Goal: Information Seeking & Learning: Learn about a topic

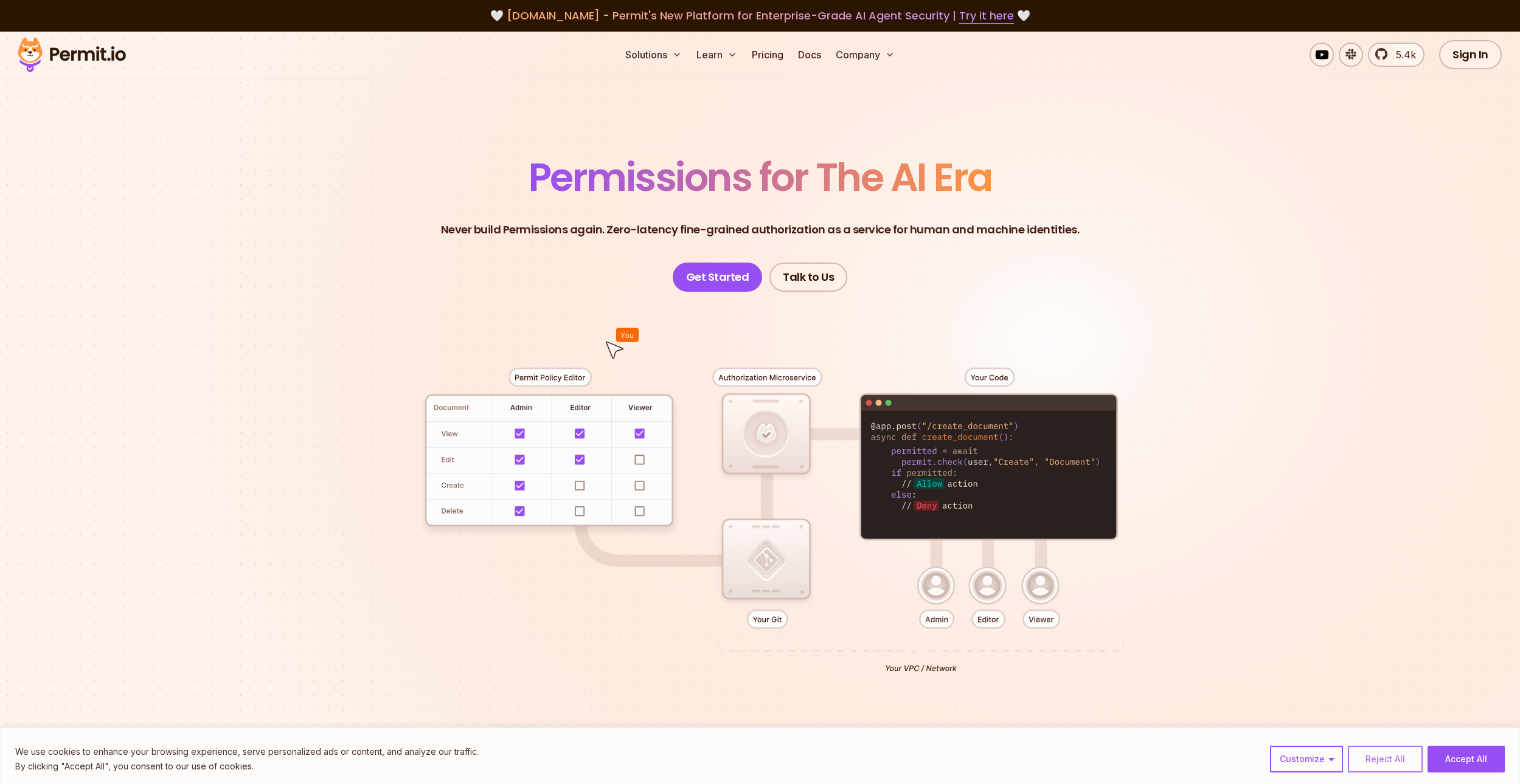
click at [1394, 765] on button "Reject All" at bounding box center [1384, 759] width 75 height 27
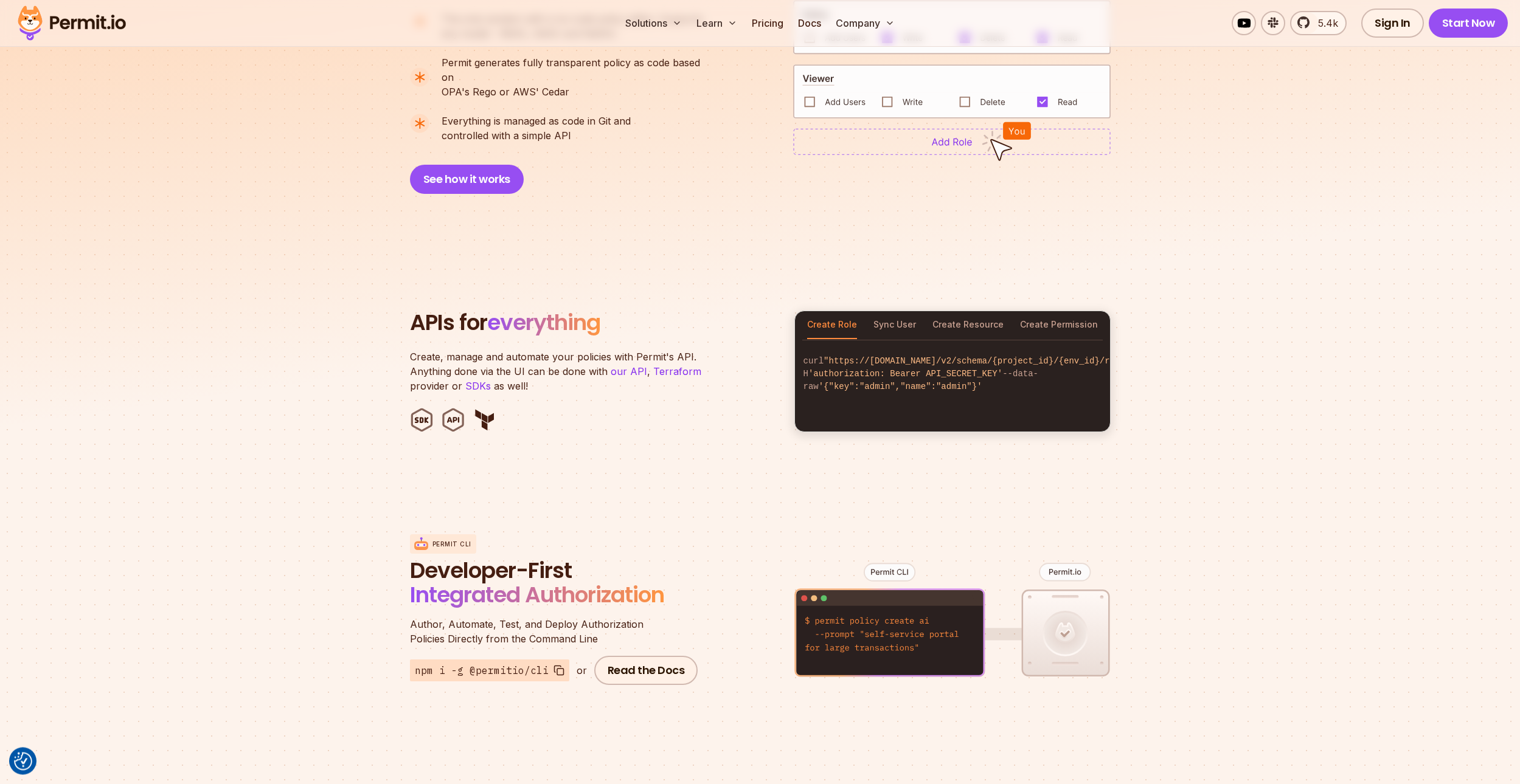
scroll to position [1178, 0]
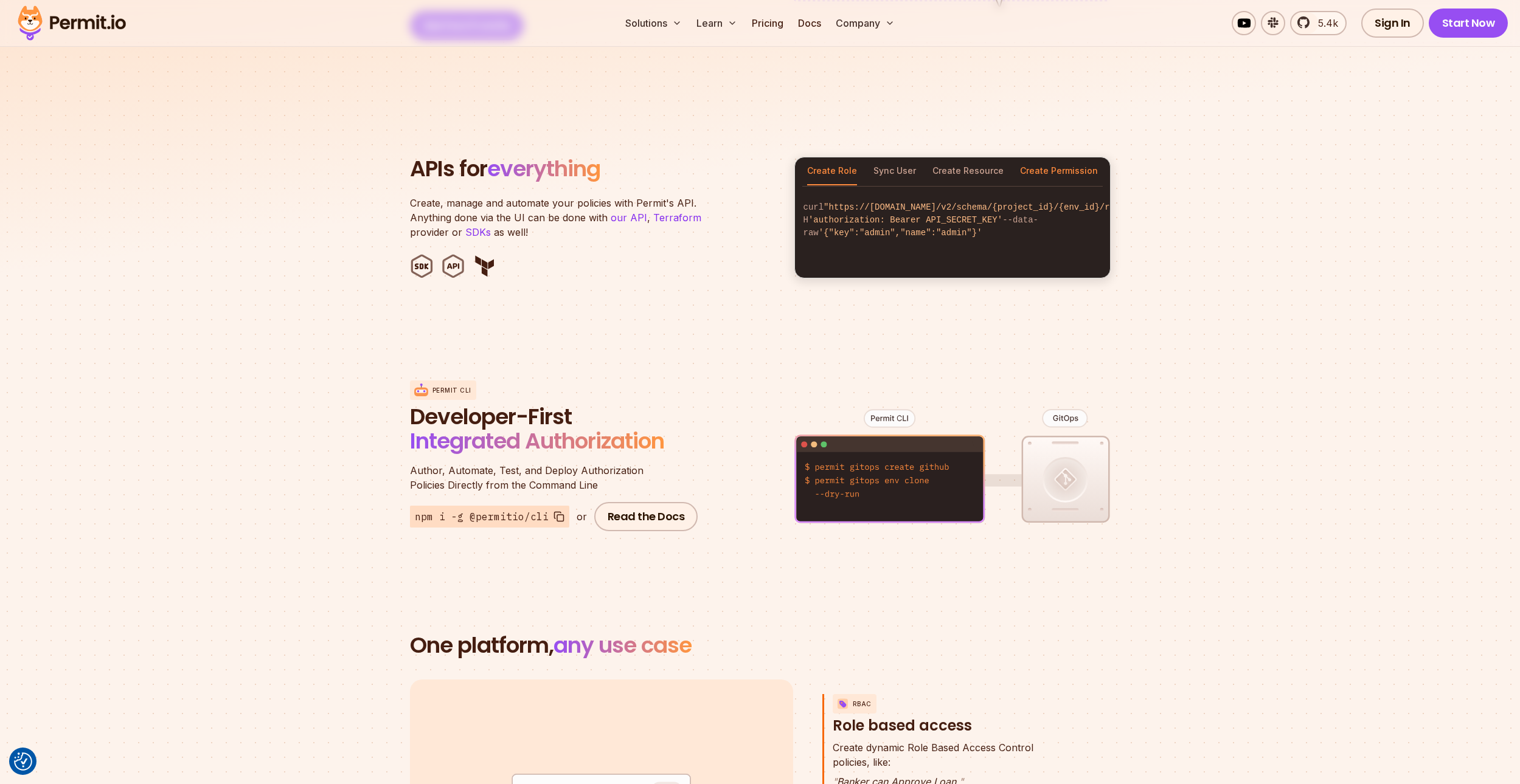
click at [1037, 157] on button "Create Permission" at bounding box center [1058, 171] width 78 height 28
click at [953, 157] on button "Create Resource" at bounding box center [968, 171] width 71 height 28
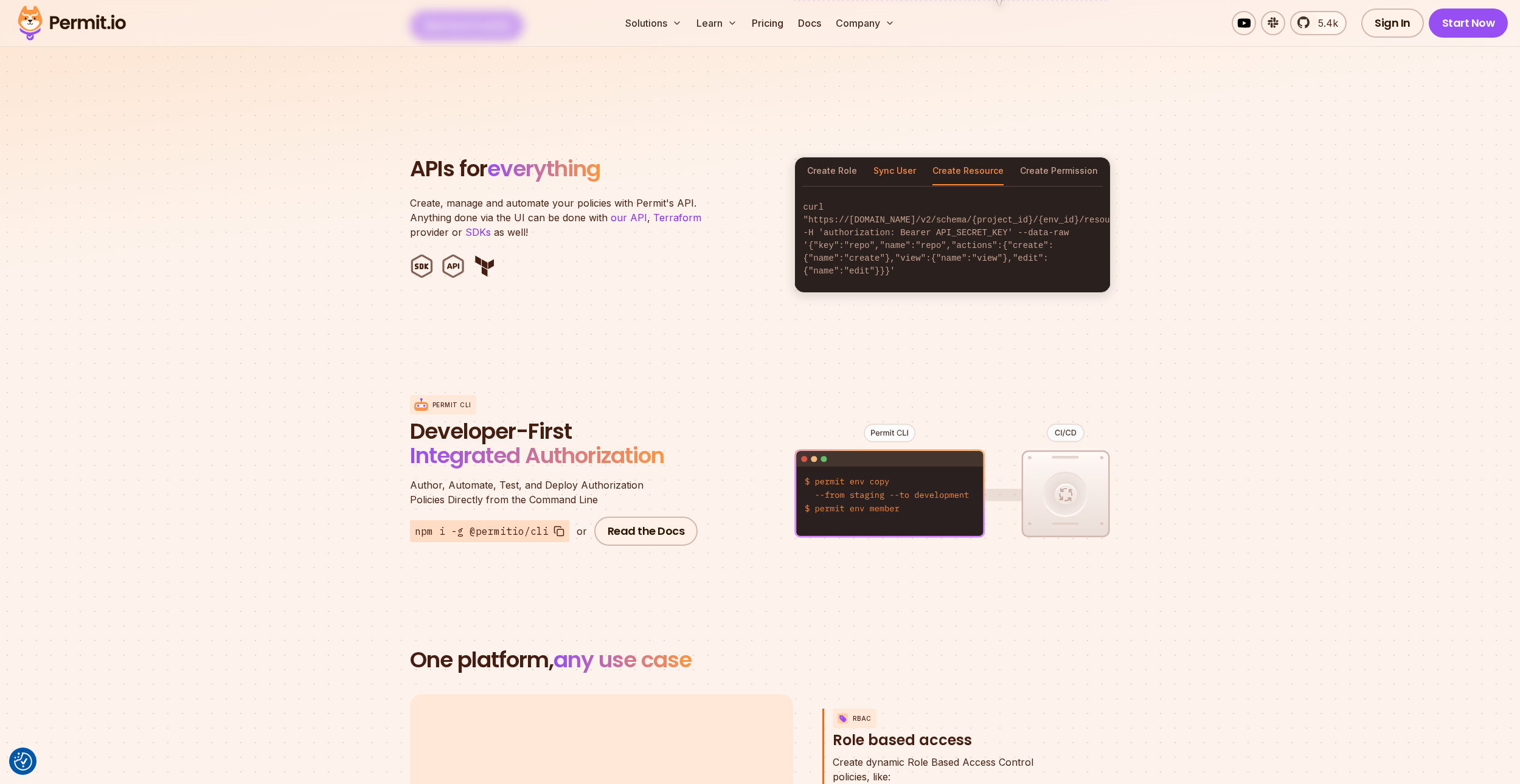
click at [891, 157] on button "Sync User" at bounding box center [894, 171] width 42 height 28
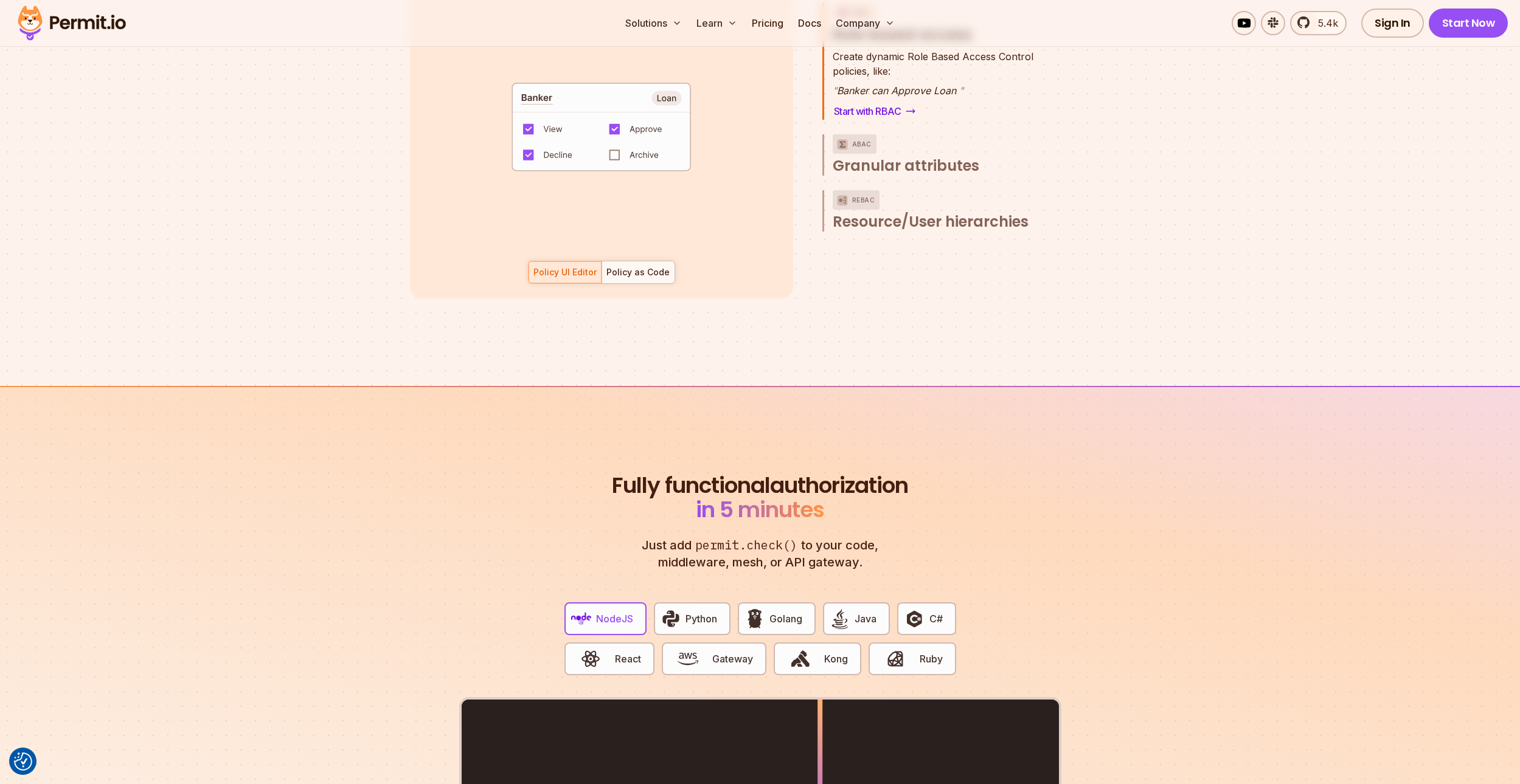
scroll to position [2287, 0]
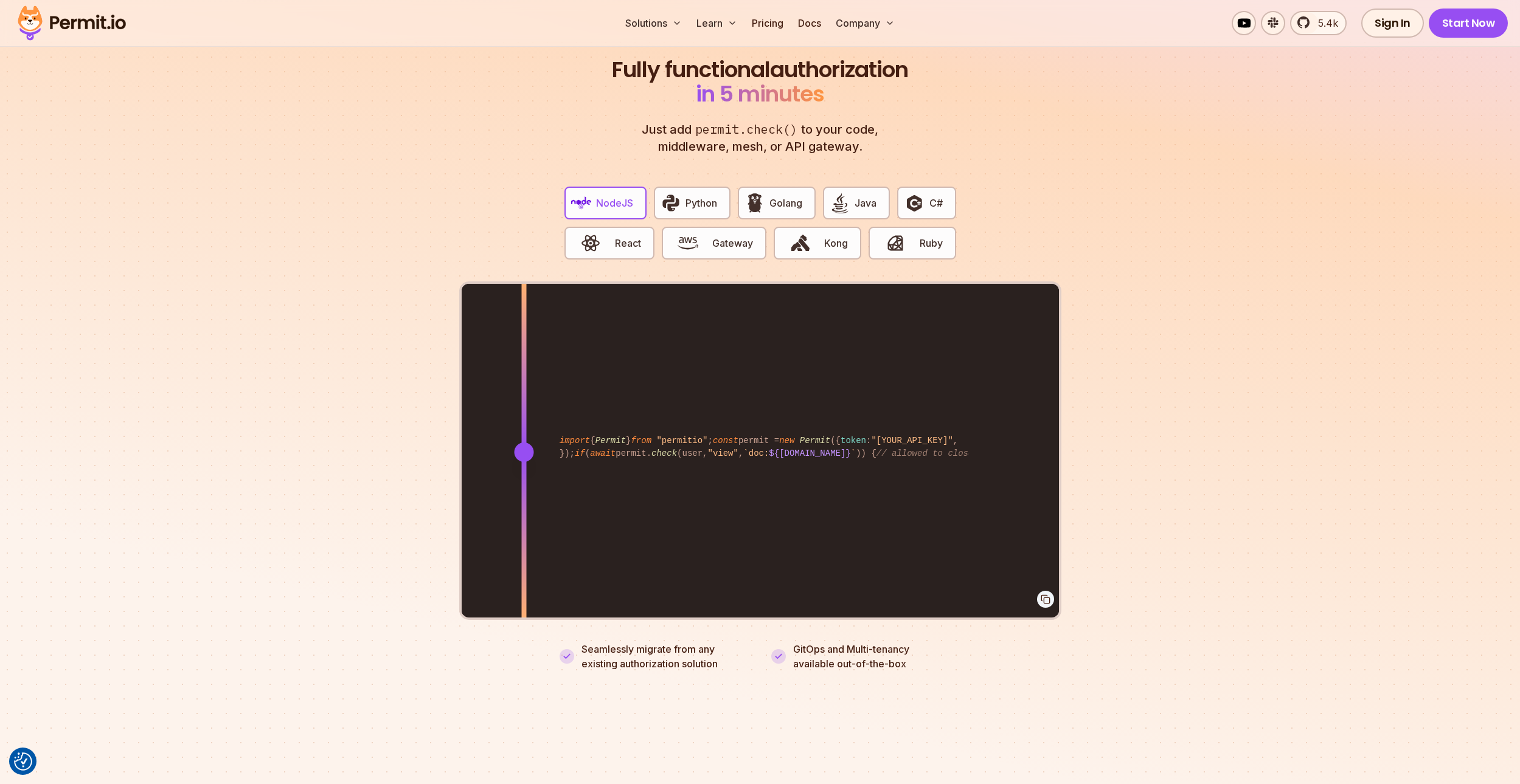
drag, startPoint x: 817, startPoint y: 433, endPoint x: 524, endPoint y: 411, distance: 293.8
click at [524, 411] on div at bounding box center [524, 451] width 5 height 335
click at [812, 233] on span "button" at bounding box center [800, 243] width 41 height 21
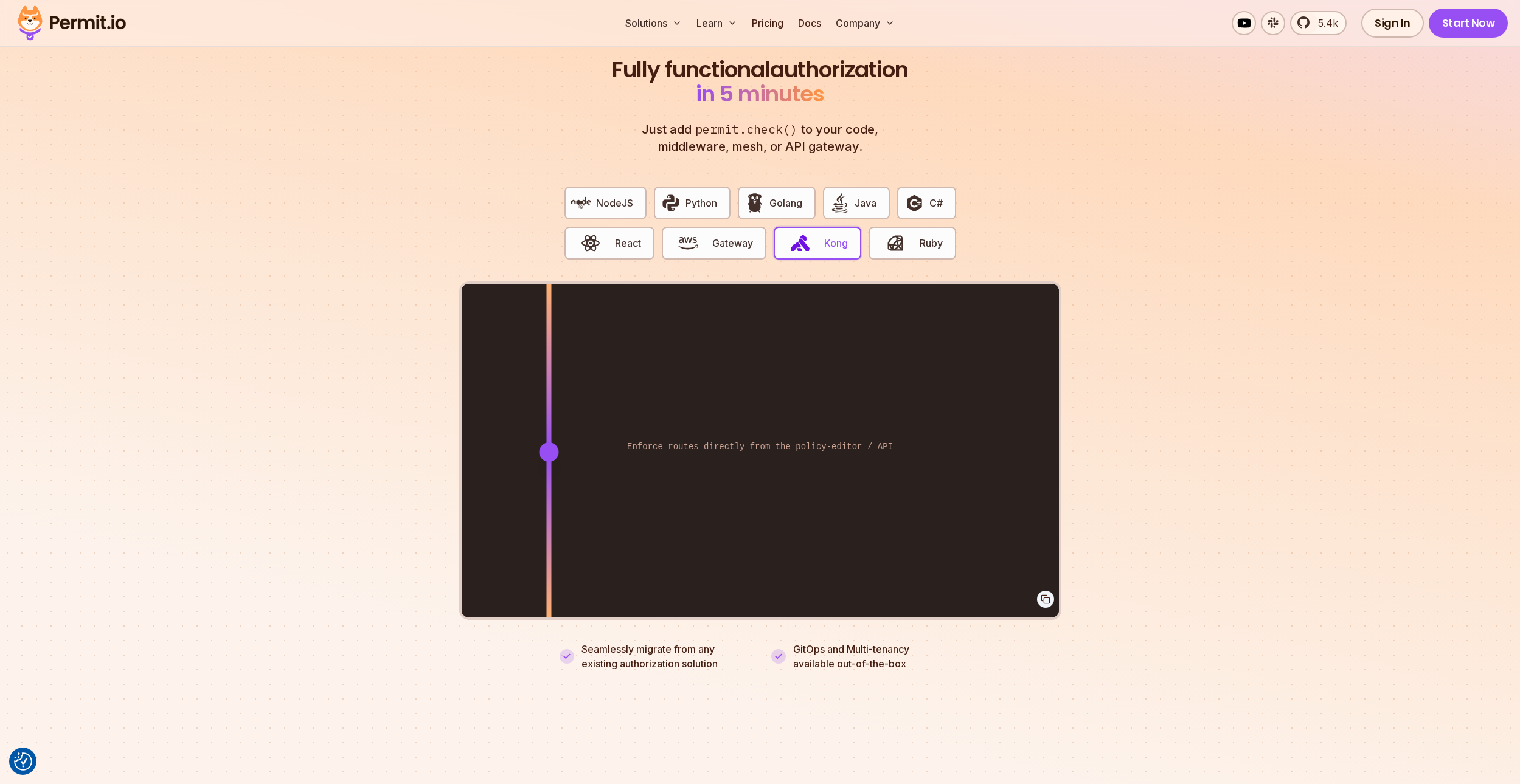
drag, startPoint x: 824, startPoint y: 435, endPoint x: 548, endPoint y: 416, distance: 276.7
click at [548, 416] on div at bounding box center [548, 451] width 5 height 335
click at [722, 236] on span "Gateway" at bounding box center [732, 243] width 41 height 15
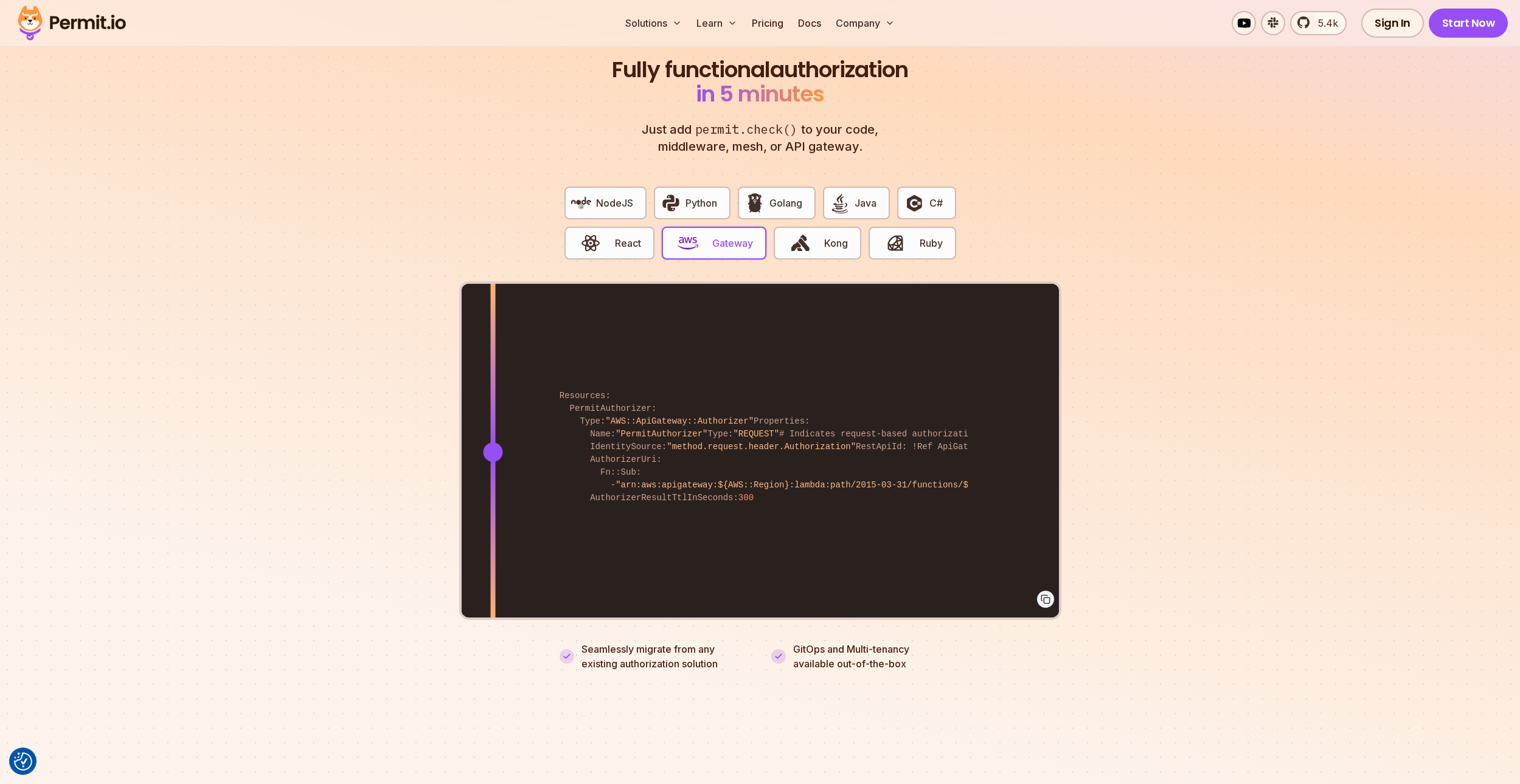
drag, startPoint x: 816, startPoint y: 434, endPoint x: 493, endPoint y: 399, distance: 324.9
click at [493, 399] on div at bounding box center [493, 451] width 5 height 335
drag, startPoint x: 828, startPoint y: 438, endPoint x: 491, endPoint y: 410, distance: 338.2
click at [491, 410] on div "Resources: PermitAuthorizer: Type: "AWS::ApiGateway::Authorizer" Properties: Na…" at bounding box center [760, 451] width 597 height 335
click at [614, 229] on button "React" at bounding box center [609, 243] width 90 height 33
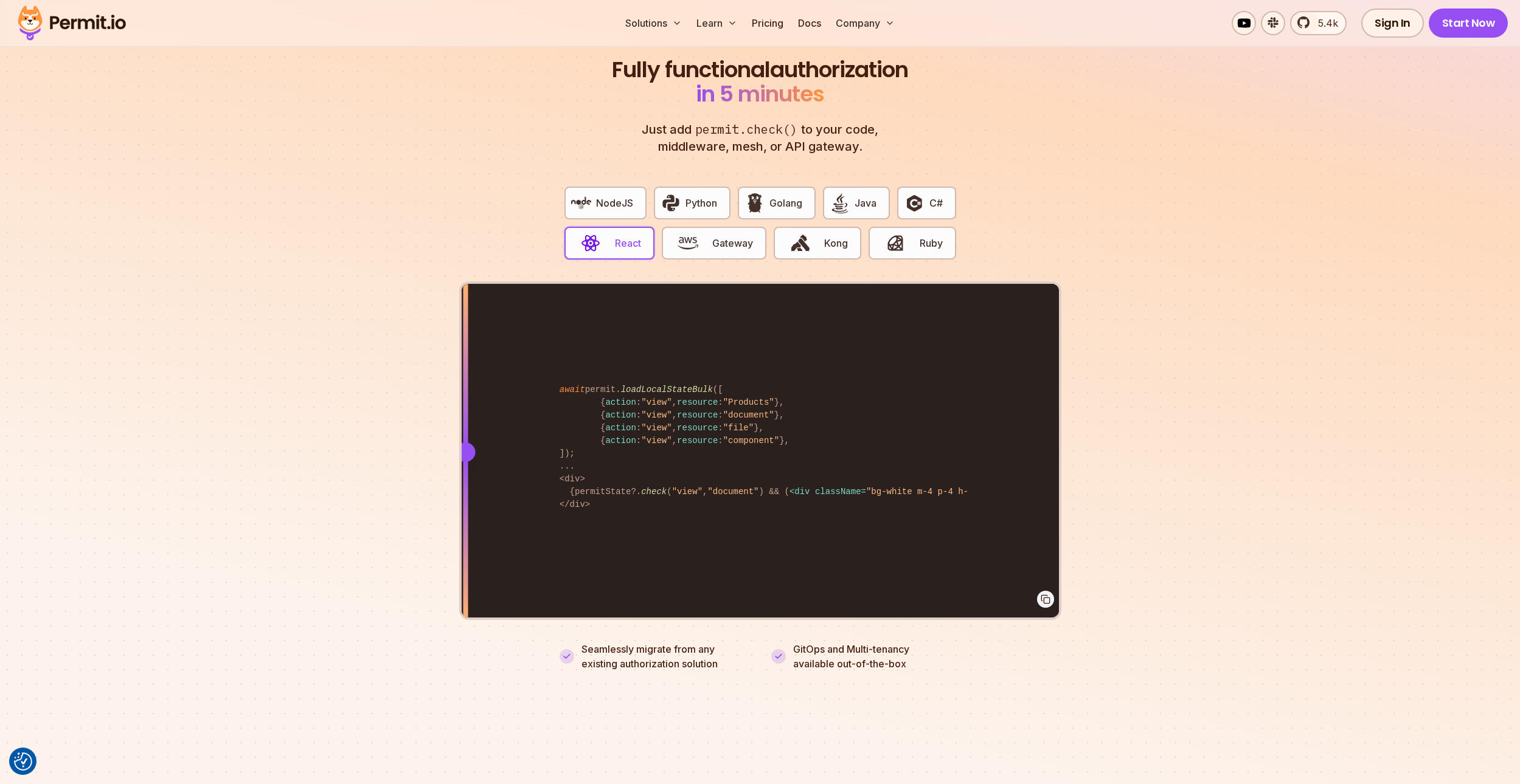
drag, startPoint x: 785, startPoint y: 433, endPoint x: 465, endPoint y: 419, distance: 320.3
click at [465, 419] on div at bounding box center [465, 451] width 5 height 335
click at [583, 193] on img "button" at bounding box center [581, 203] width 21 height 21
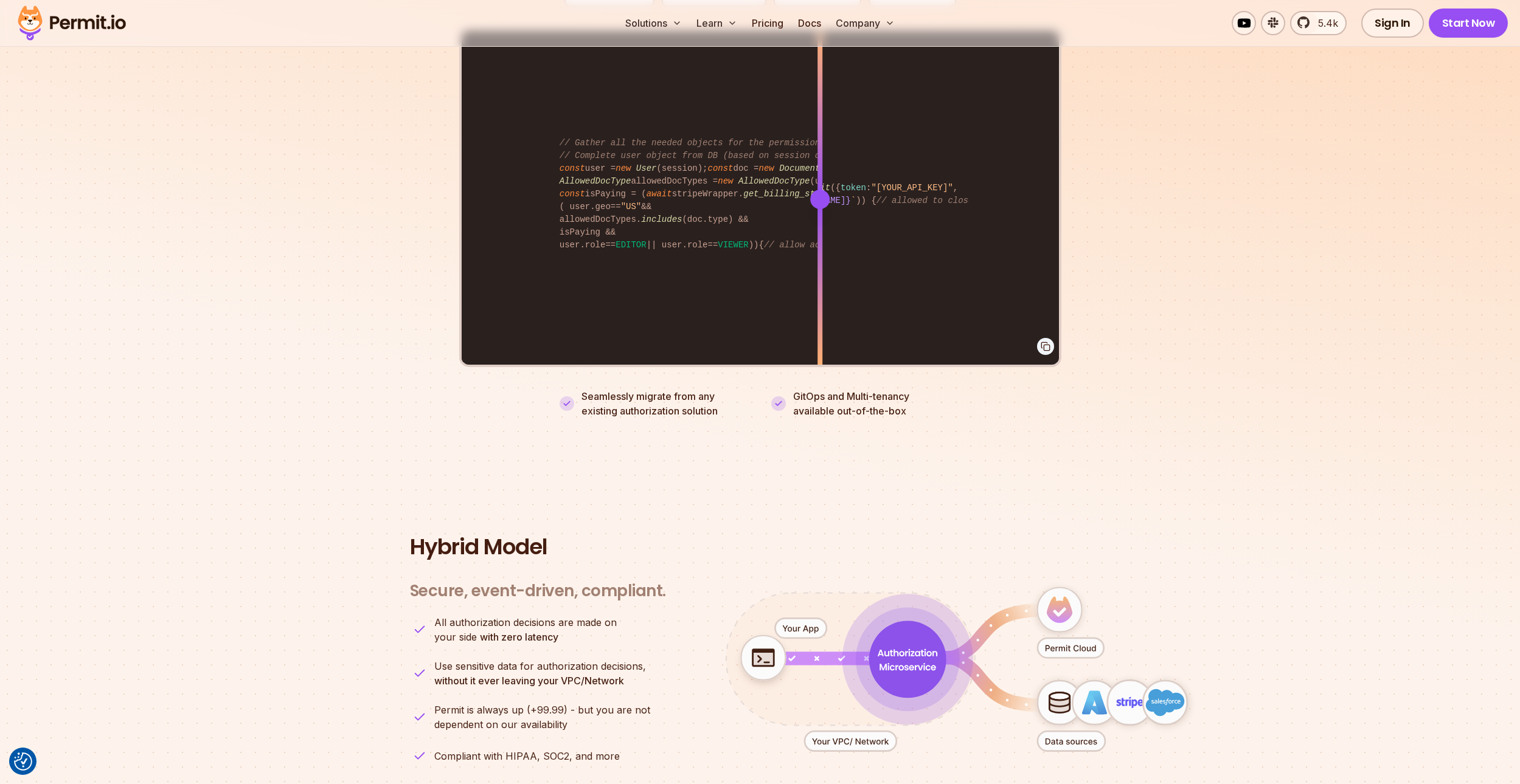
scroll to position [2263, 0]
